Goal: Find contact information: Find contact information

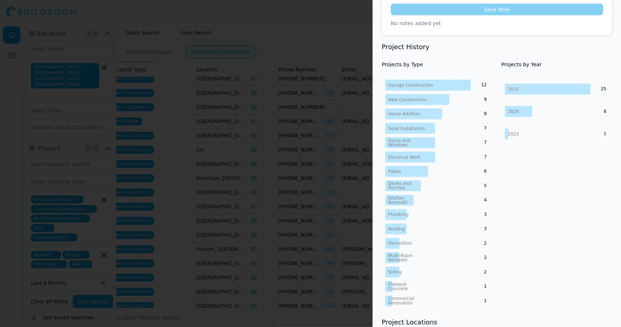
scroll to position [286, 0]
click at [322, 50] on div at bounding box center [310, 163] width 621 height 327
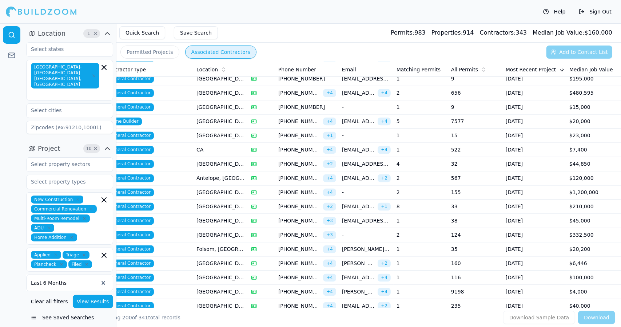
click at [224, 86] on td "[GEOGRAPHIC_DATA], [GEOGRAPHIC_DATA]" at bounding box center [220, 93] width 55 height 14
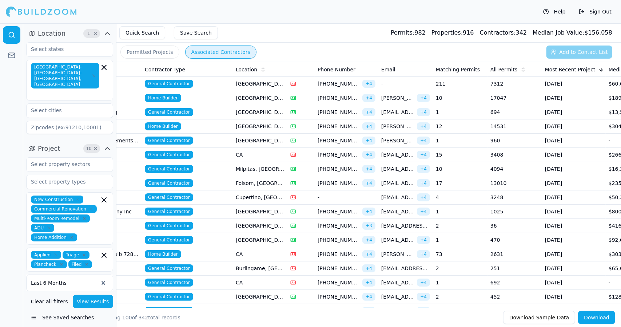
scroll to position [0, 137]
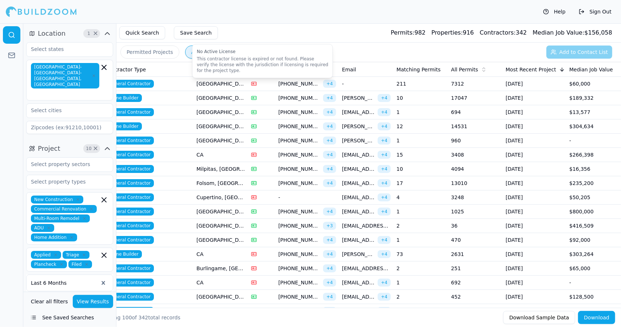
click at [225, 80] on td "[GEOGRAPHIC_DATA], [GEOGRAPHIC_DATA]" at bounding box center [220, 84] width 55 height 14
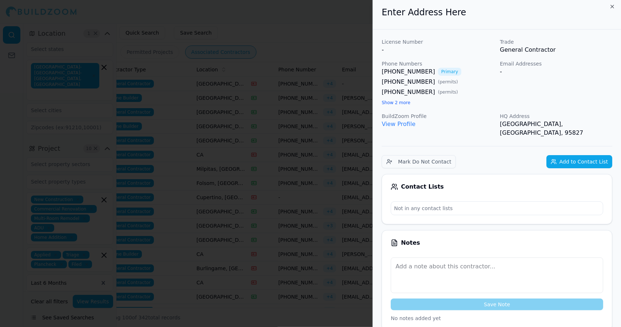
scroll to position [0, 0]
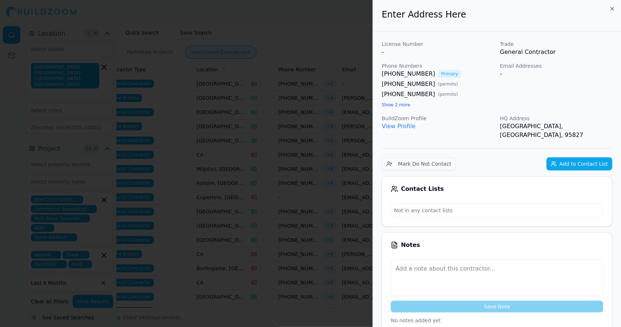
click at [228, 64] on div at bounding box center [310, 163] width 621 height 327
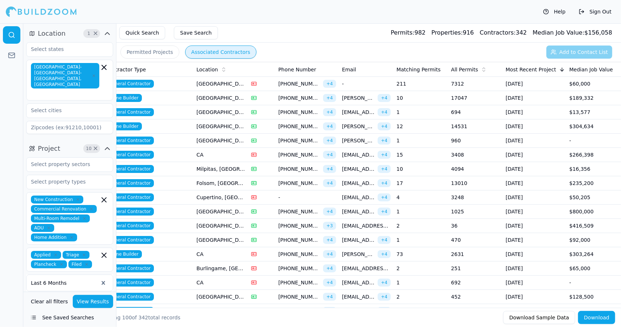
click at [216, 98] on td "[GEOGRAPHIC_DATA], [GEOGRAPHIC_DATA]" at bounding box center [220, 98] width 55 height 14
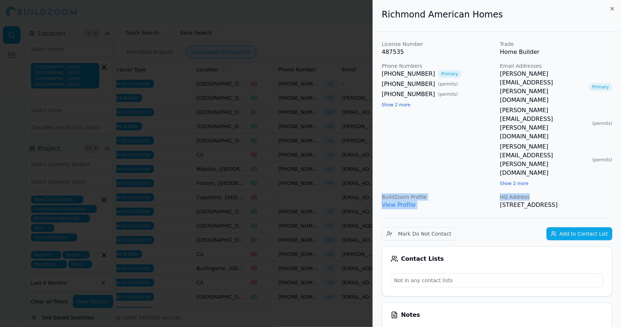
drag, startPoint x: 593, startPoint y: 112, endPoint x: 587, endPoint y: 111, distance: 6.7
click at [587, 111] on div "License Number 487535 Trade Home Builder Phone Numbers (916) 275-1885 Primary (…" at bounding box center [496, 124] width 231 height 169
click at [592, 107] on div "larry.liebel@mdch.com Primary stephanie.clark@mdch.com ( permits ) danielle.mon…" at bounding box center [556, 128] width 112 height 118
drag, startPoint x: 612, startPoint y: 125, endPoint x: 524, endPoint y: 136, distance: 88.8
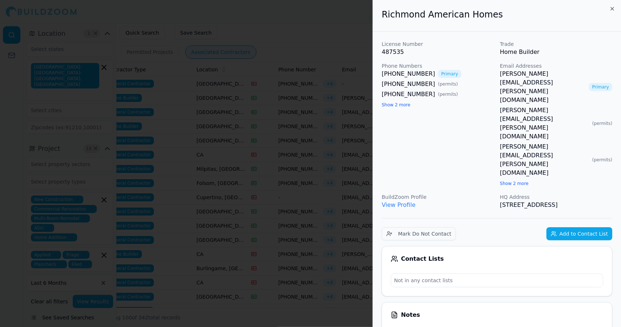
drag, startPoint x: 609, startPoint y: 125, endPoint x: 382, endPoint y: 20, distance: 250.9
copy div "Richmond American Homes License Number 487535 Trade Home Builder Phone Numbers …"
click at [348, 48] on div at bounding box center [310, 163] width 621 height 327
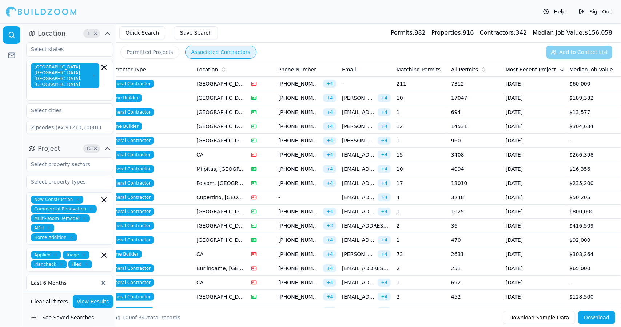
click at [361, 98] on span "[PERSON_NAME][EMAIL_ADDRESS][PERSON_NAME][DOMAIN_NAME]" at bounding box center [358, 97] width 33 height 7
click at [332, 137] on span "+ 4" at bounding box center [329, 140] width 13 height 8
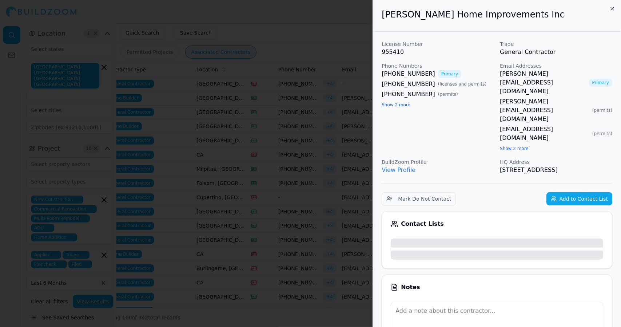
click at [332, 137] on div at bounding box center [310, 163] width 621 height 327
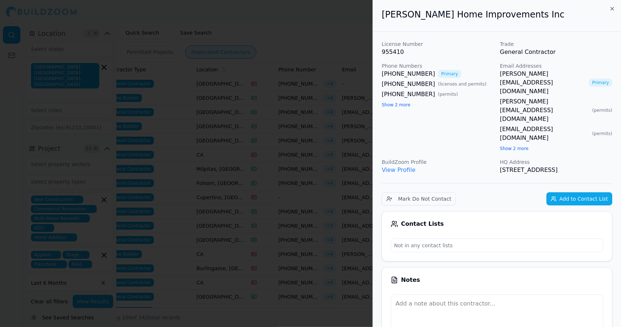
click at [329, 133] on div at bounding box center [310, 163] width 621 height 327
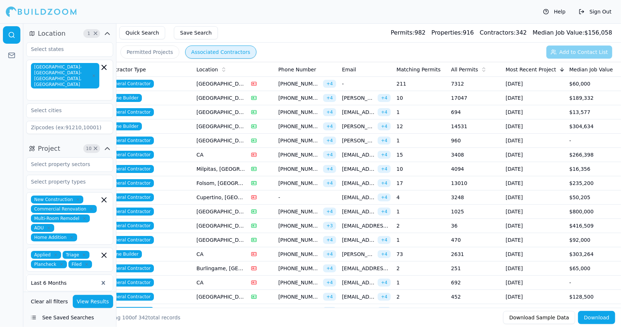
click at [208, 112] on td "[GEOGRAPHIC_DATA], [GEOGRAPHIC_DATA]" at bounding box center [220, 112] width 55 height 14
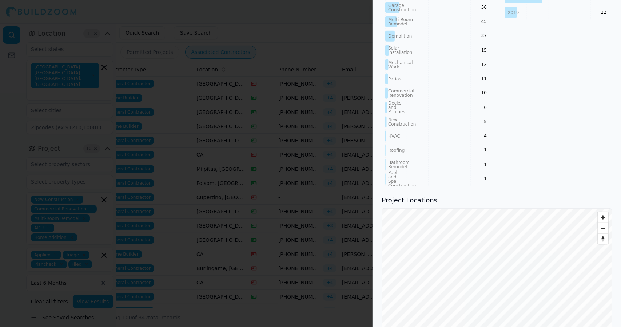
scroll to position [487, 0]
click at [612, 207] on div "© BuildZoom | MapLibre" at bounding box center [496, 277] width 231 height 140
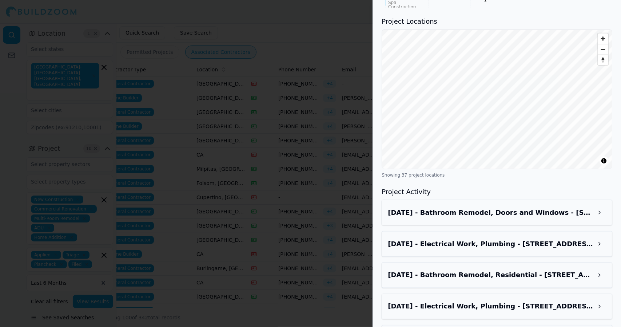
scroll to position [667, 0]
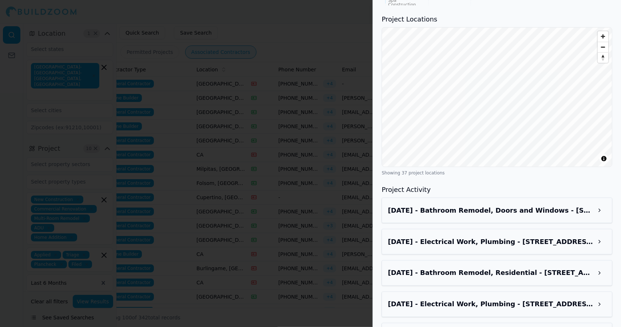
click at [620, 201] on div "License Number 1086910 Trade General Contractor Phone Numbers (916) 269-0761 Pr…" at bounding box center [497, 95] width 248 height 1461
click at [620, 204] on div "License Number 1086910 Trade General Contractor Phone Numbers (916) 269-0761 Pr…" at bounding box center [497, 95] width 248 height 1461
click at [602, 204] on button at bounding box center [599, 210] width 13 height 13
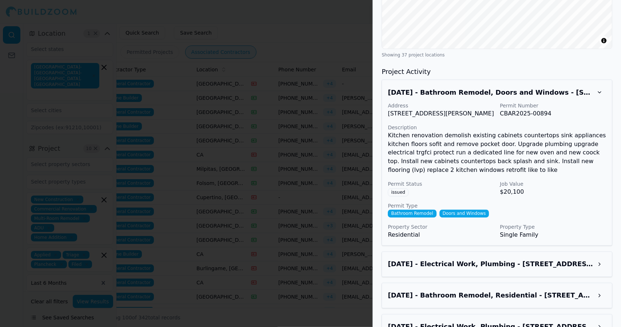
scroll to position [788, 0]
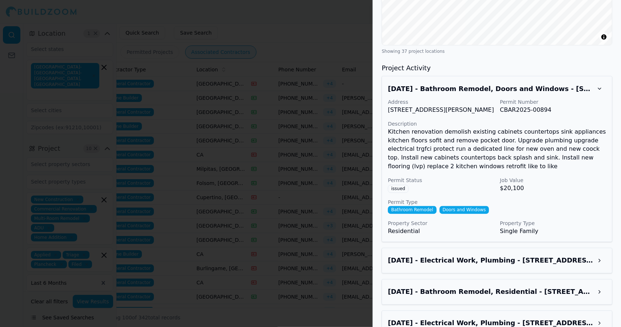
click at [601, 285] on button at bounding box center [599, 291] width 13 height 13
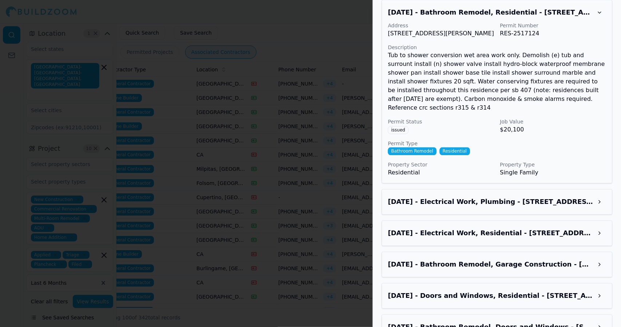
scroll to position [1068, 0]
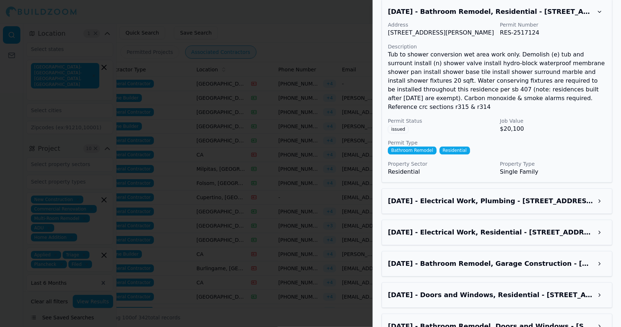
click at [601, 257] on button at bounding box center [599, 263] width 13 height 13
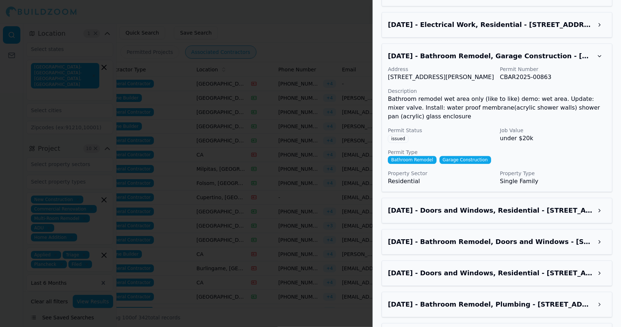
scroll to position [1277, 0]
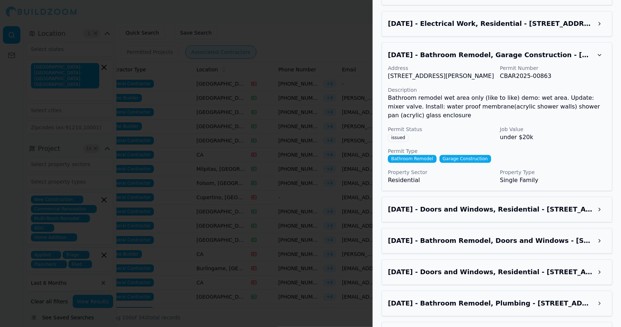
click at [601, 234] on button at bounding box center [599, 240] width 13 height 13
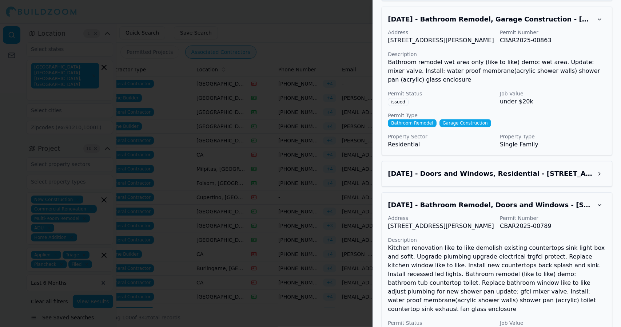
scroll to position [1310, 0]
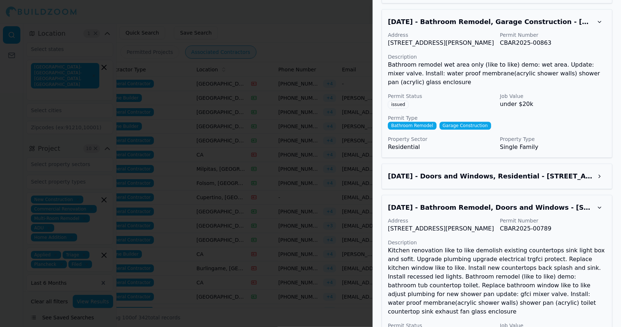
click at [605, 201] on div "Jul 23, 2025 - Bathroom Remodel, Doors and Windows - 2900 Tolman Ln, Antelope, …" at bounding box center [497, 207] width 218 height 13
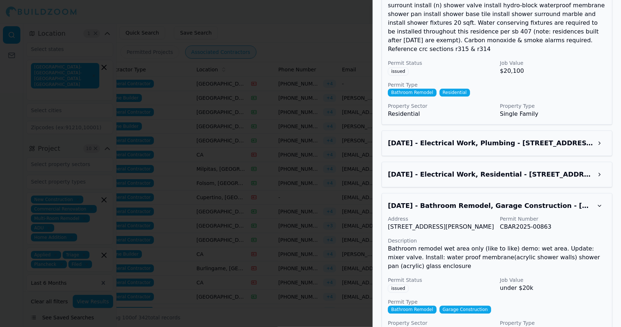
scroll to position [1114, 0]
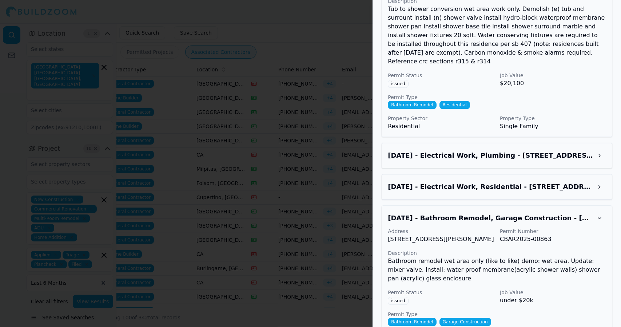
click at [599, 149] on button at bounding box center [599, 155] width 13 height 13
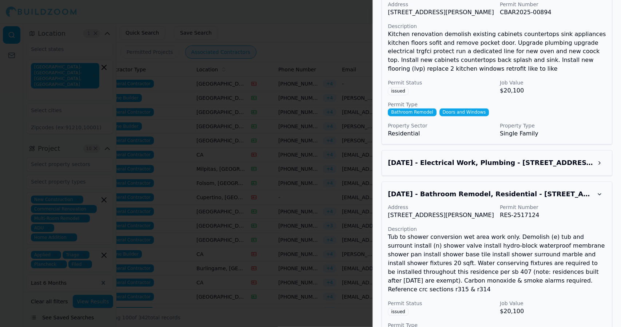
scroll to position [885, 0]
click at [620, 183] on div "License Number 1086910 Trade General Contractor Phone Numbers (916) 269-0761 Pr…" at bounding box center [497, 166] width 248 height 2040
click at [602, 188] on button at bounding box center [599, 194] width 13 height 13
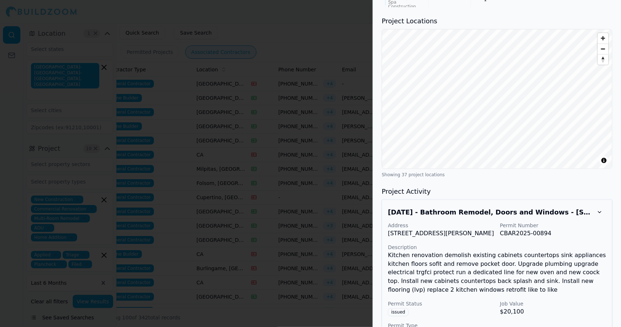
scroll to position [663, 0]
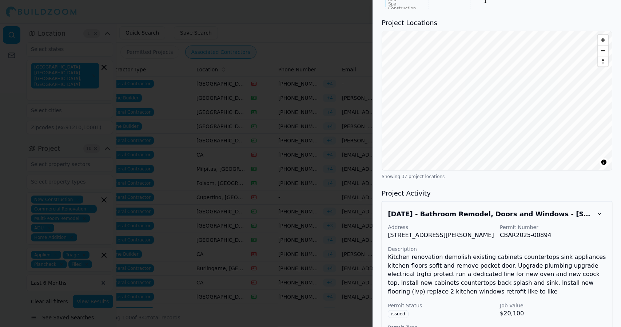
click at [604, 207] on button at bounding box center [599, 213] width 13 height 13
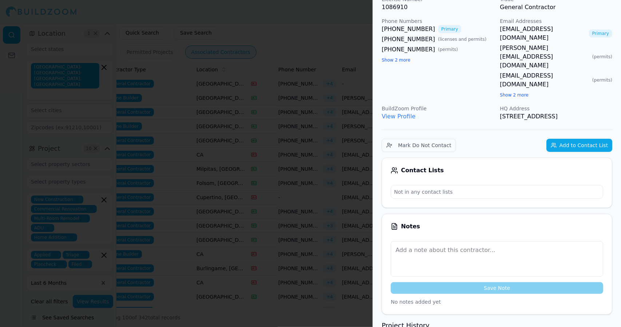
scroll to position [0, 0]
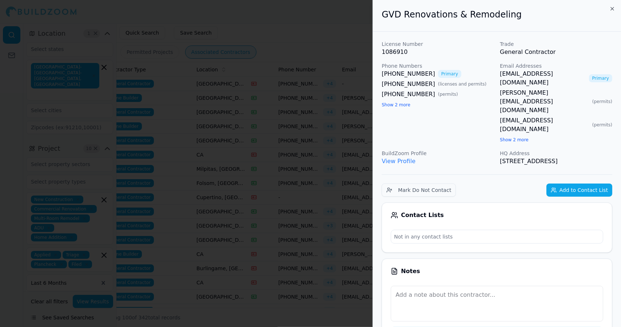
drag, startPoint x: 607, startPoint y: 126, endPoint x: 382, endPoint y: 20, distance: 248.4
copy div "GVD Renovations & Remodeling License Number 1086910 Trade General Contractor Ph…"
click at [308, 52] on div at bounding box center [310, 163] width 621 height 327
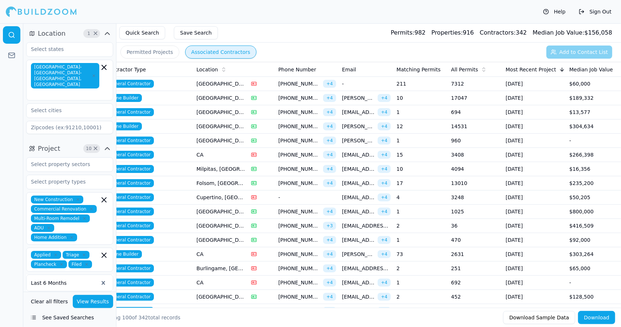
click at [347, 112] on span "[EMAIL_ADDRESS][DOMAIN_NAME]" at bounding box center [358, 111] width 33 height 7
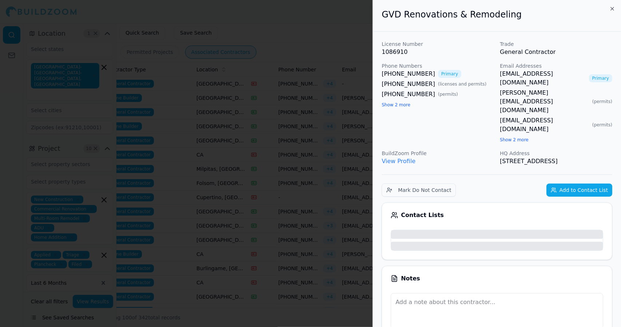
click at [347, 112] on div at bounding box center [310, 163] width 621 height 327
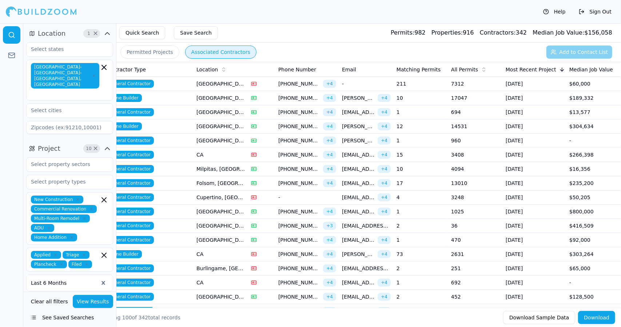
click at [347, 112] on span "[EMAIL_ADDRESS][DOMAIN_NAME]" at bounding box center [358, 111] width 33 height 7
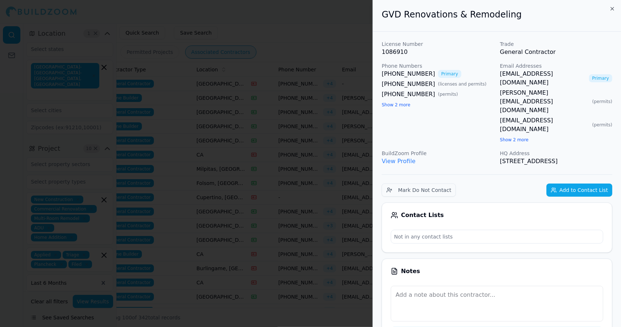
click at [347, 112] on div at bounding box center [310, 163] width 621 height 327
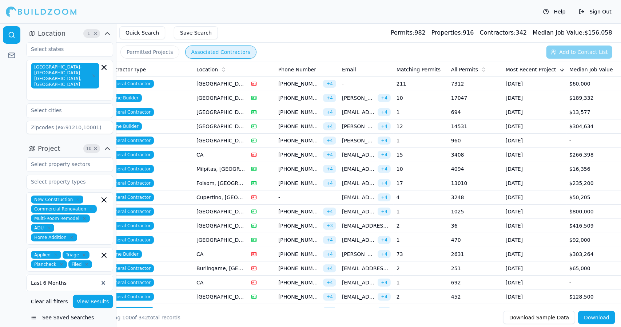
click at [356, 127] on span "[PERSON_NAME][EMAIL_ADDRESS][PERSON_NAME][PERSON_NAME][DOMAIN_NAME]" at bounding box center [358, 126] width 33 height 7
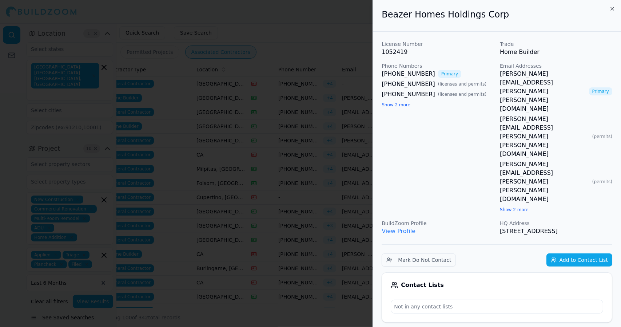
click at [356, 127] on div at bounding box center [310, 163] width 621 height 327
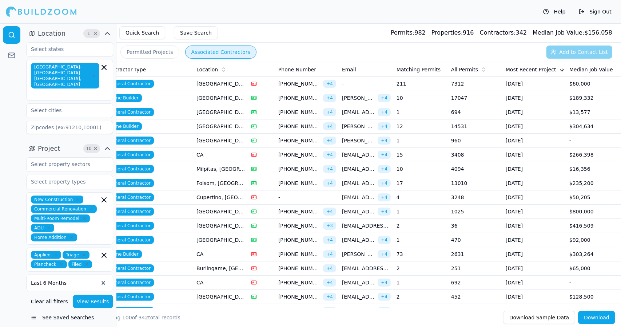
click at [361, 139] on span "[PERSON_NAME][EMAIL_ADDRESS][DOMAIN_NAME]" at bounding box center [358, 140] width 33 height 7
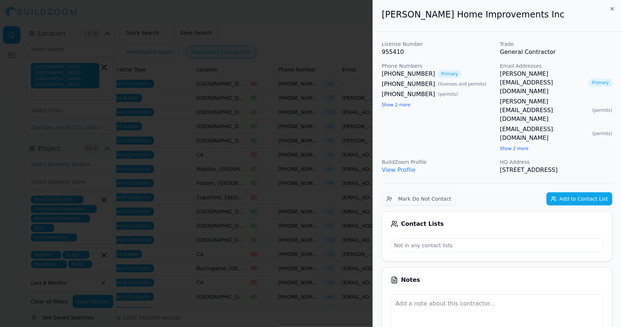
click at [313, 42] on div at bounding box center [310, 163] width 621 height 327
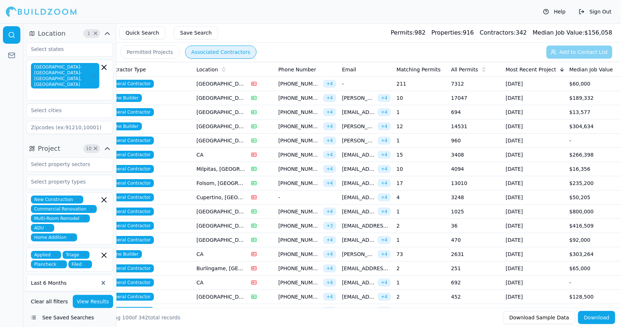
click at [361, 143] on div "sophia@chriswellhi.com + 4" at bounding box center [366, 140] width 49 height 8
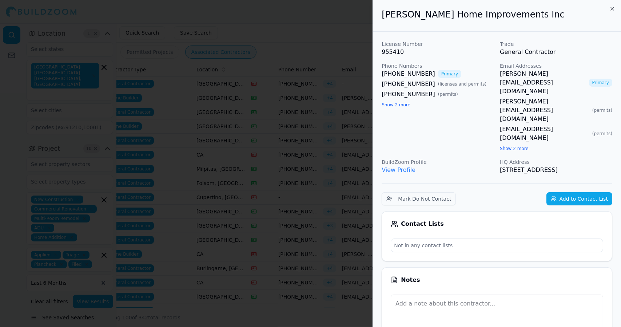
click at [340, 141] on div at bounding box center [310, 163] width 621 height 327
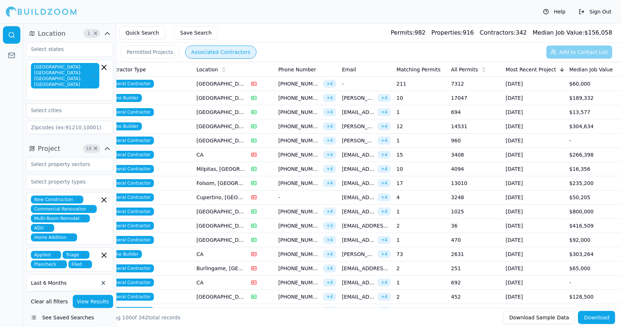
click at [347, 156] on span "[EMAIL_ADDRESS][DOMAIN_NAME]" at bounding box center [358, 154] width 33 height 7
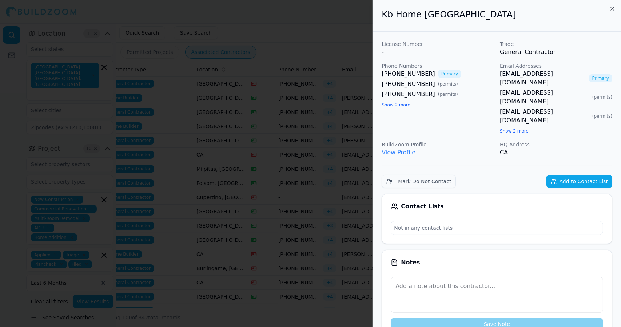
click at [347, 156] on div at bounding box center [310, 163] width 621 height 327
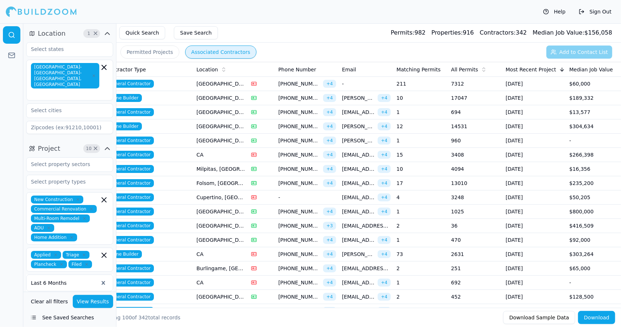
click at [351, 169] on span "[EMAIL_ADDRESS][DOMAIN_NAME]" at bounding box center [358, 168] width 33 height 7
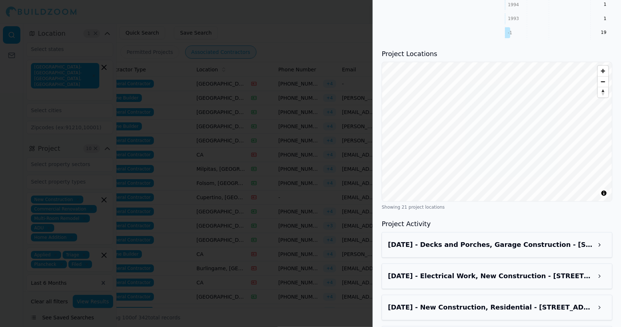
scroll to position [859, 0]
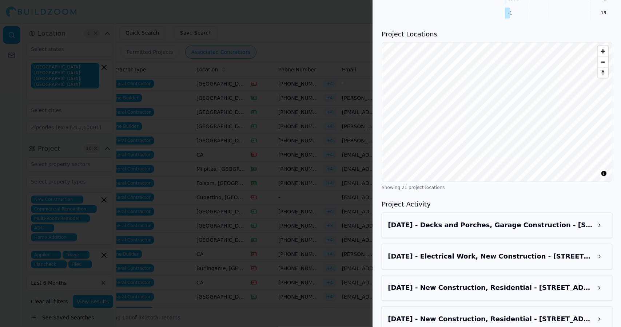
click at [600, 219] on button at bounding box center [599, 225] width 13 height 13
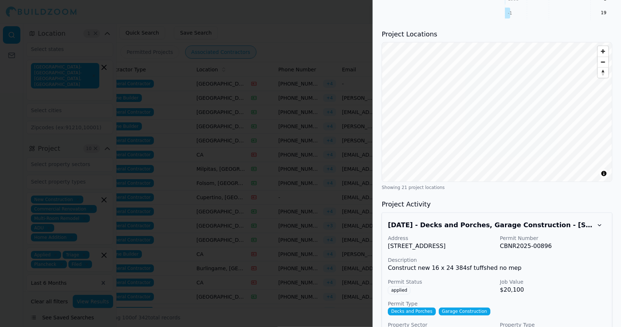
click at [601, 219] on button at bounding box center [599, 225] width 13 height 13
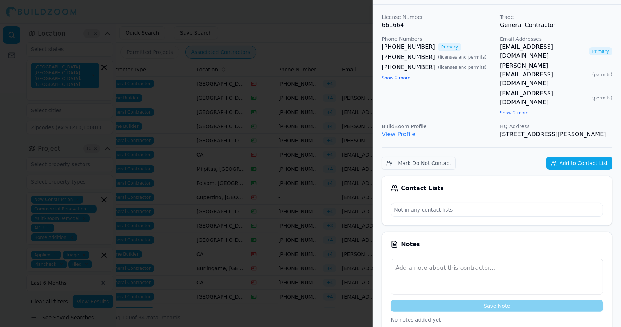
scroll to position [0, 0]
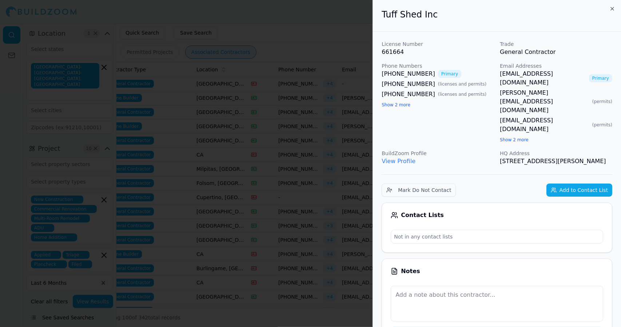
click at [345, 52] on div at bounding box center [310, 163] width 621 height 327
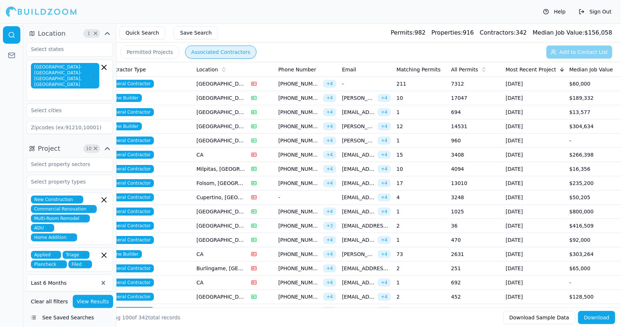
click at [581, 181] on td "$235,200" at bounding box center [593, 183] width 55 height 14
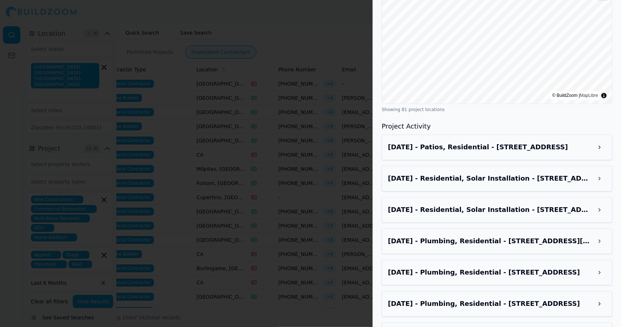
scroll to position [947, 0]
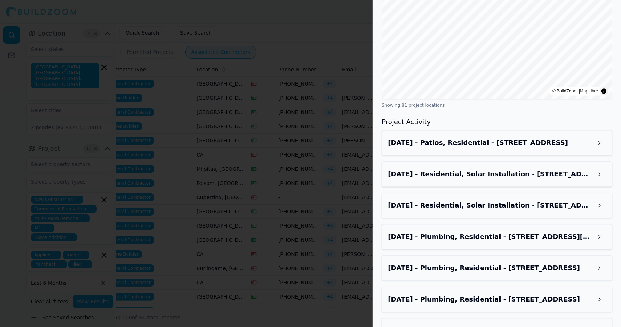
click at [603, 136] on button at bounding box center [599, 142] width 13 height 13
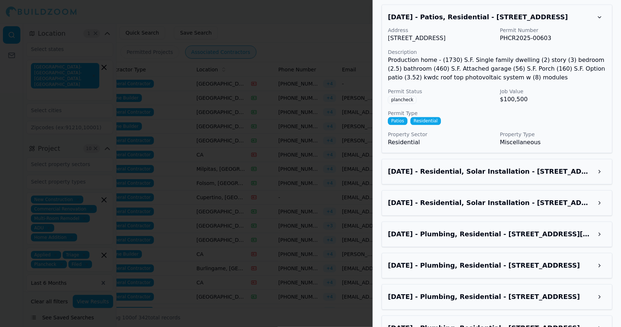
scroll to position [1076, 0]
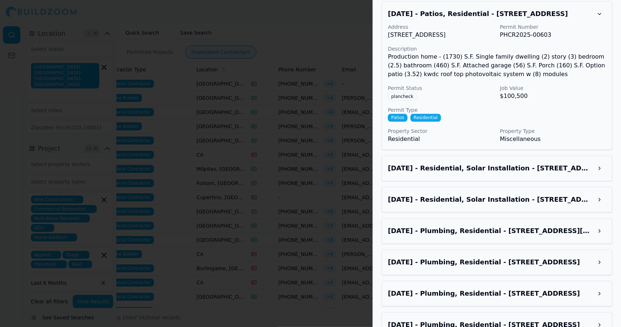
click at [603, 224] on button at bounding box center [599, 230] width 13 height 13
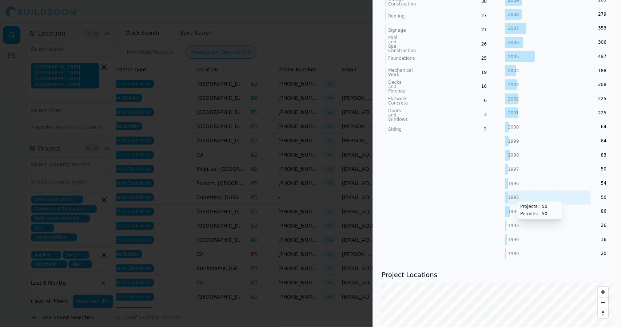
scroll to position [0, 0]
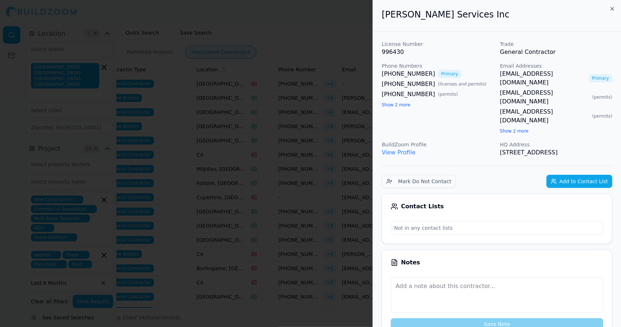
click at [574, 175] on button "Add to Contact List" at bounding box center [579, 181] width 66 height 13
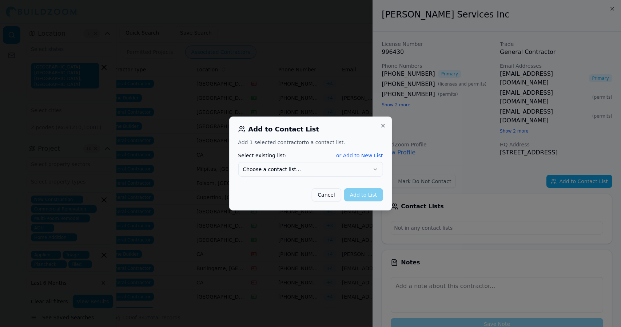
click at [327, 196] on button "Cancel" at bounding box center [326, 194] width 29 height 13
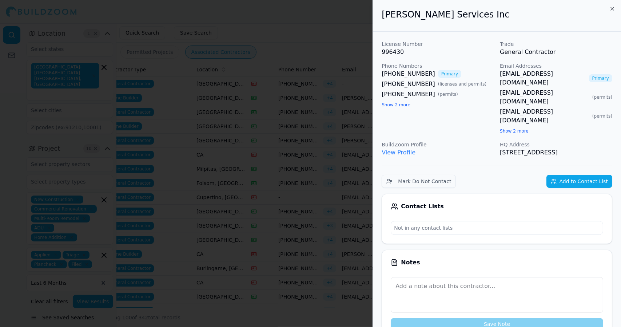
drag, startPoint x: 525, startPoint y: 137, endPoint x: 382, endPoint y: 16, distance: 188.1
copy div "Taylor Morrison Services Inc License Number 996430 Trade General Contractor Pho…"
click at [344, 33] on div at bounding box center [310, 163] width 621 height 327
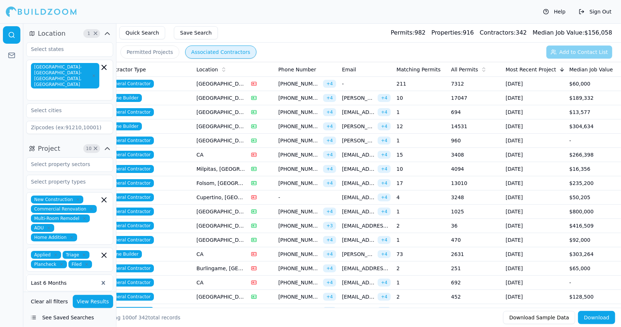
click at [359, 181] on span "[EMAIL_ADDRESS][DOMAIN_NAME]" at bounding box center [358, 182] width 33 height 7
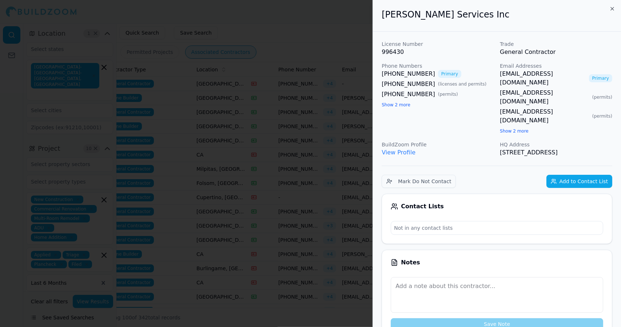
drag, startPoint x: 523, startPoint y: 133, endPoint x: 382, endPoint y: 20, distance: 181.1
copy div "Taylor Morrison Services Inc License Number 996430 Trade General Contractor Pho…"
click at [321, 92] on div at bounding box center [310, 163] width 621 height 327
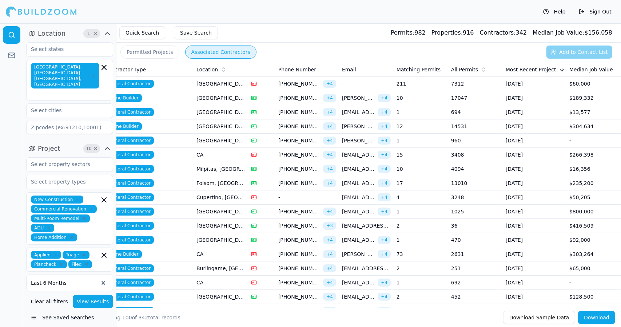
click at [352, 194] on span "[EMAIL_ADDRESS][DOMAIN_NAME]" at bounding box center [358, 196] width 33 height 7
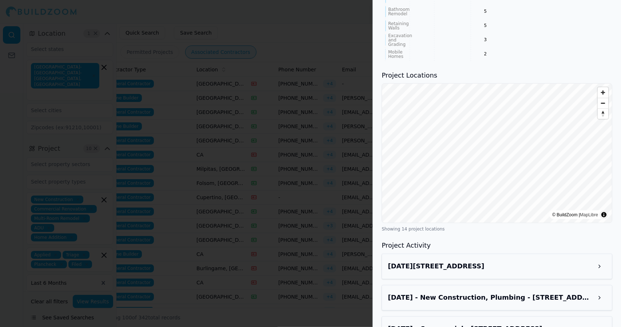
scroll to position [695, 0]
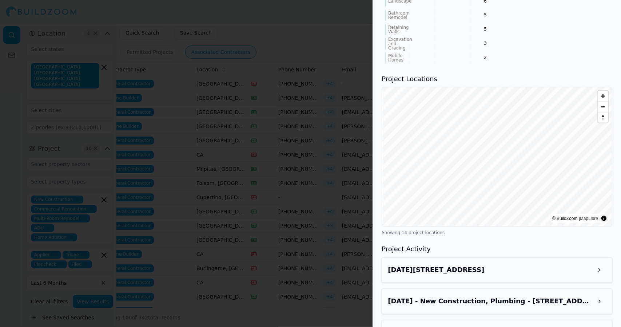
click at [603, 295] on button at bounding box center [599, 301] width 13 height 13
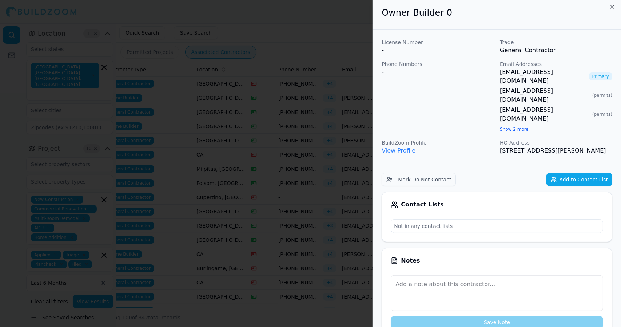
scroll to position [0, 0]
